Goal: Information Seeking & Learning: Understand process/instructions

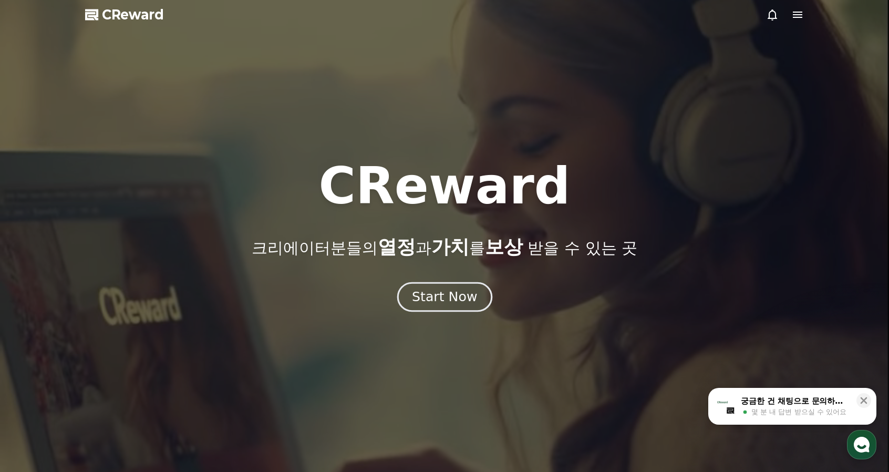
click at [468, 291] on div "Start Now" at bounding box center [444, 297] width 65 height 18
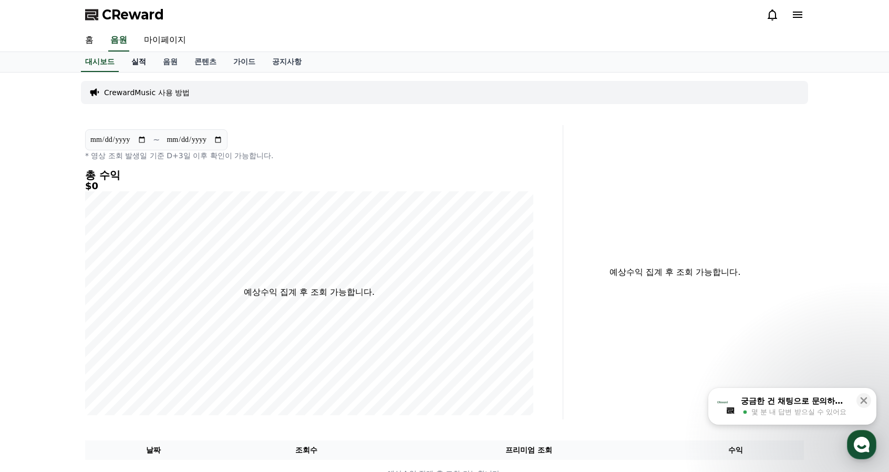
click at [141, 67] on link "실적" at bounding box center [139, 62] width 32 height 20
click at [170, 45] on link "마이페이지" at bounding box center [165, 40] width 59 height 22
click at [99, 63] on link "대시보드" at bounding box center [100, 61] width 46 height 19
click at [132, 42] on div "홈 음원 마이페이지" at bounding box center [445, 40] width 736 height 22
click at [126, 43] on link "음원" at bounding box center [118, 40] width 21 height 22
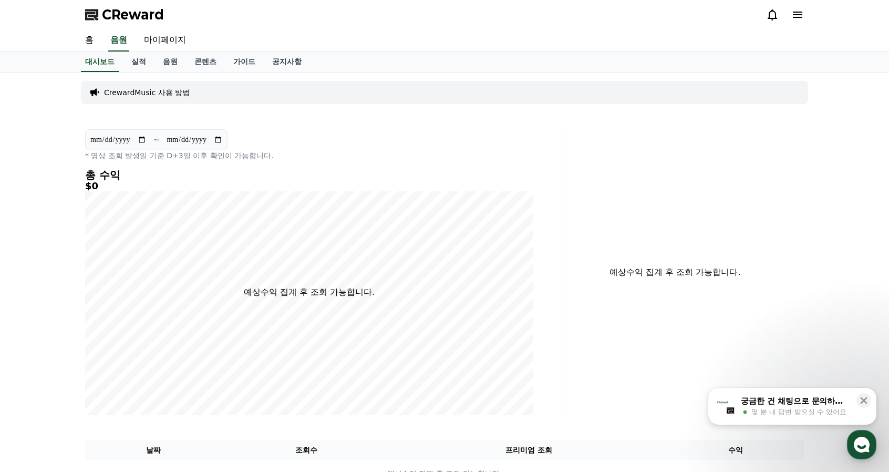
click at [149, 88] on p "CrewardMusic 사용 방법" at bounding box center [147, 92] width 86 height 11
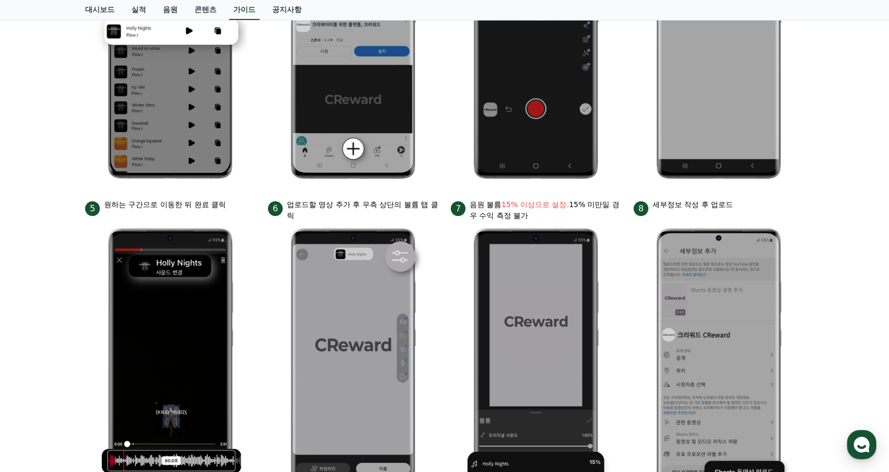
scroll to position [131, 0]
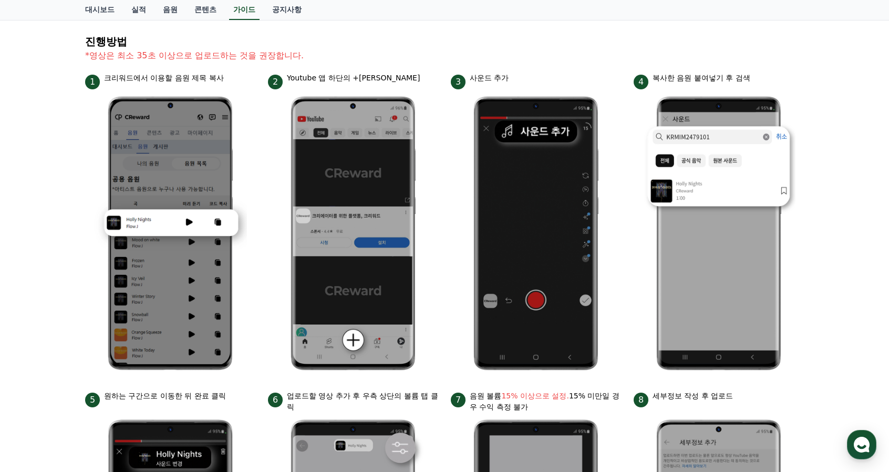
click at [825, 352] on div "안드로이드 아이폰 PC 유튜브 영상만 사용 가능합니다. 진행방법 *영상은 최소 35초 이상으로 업로드하는 것을 권장합니다. 1 크리워드에서 이…" at bounding box center [444, 325] width 889 height 769
